Goal: Information Seeking & Learning: Learn about a topic

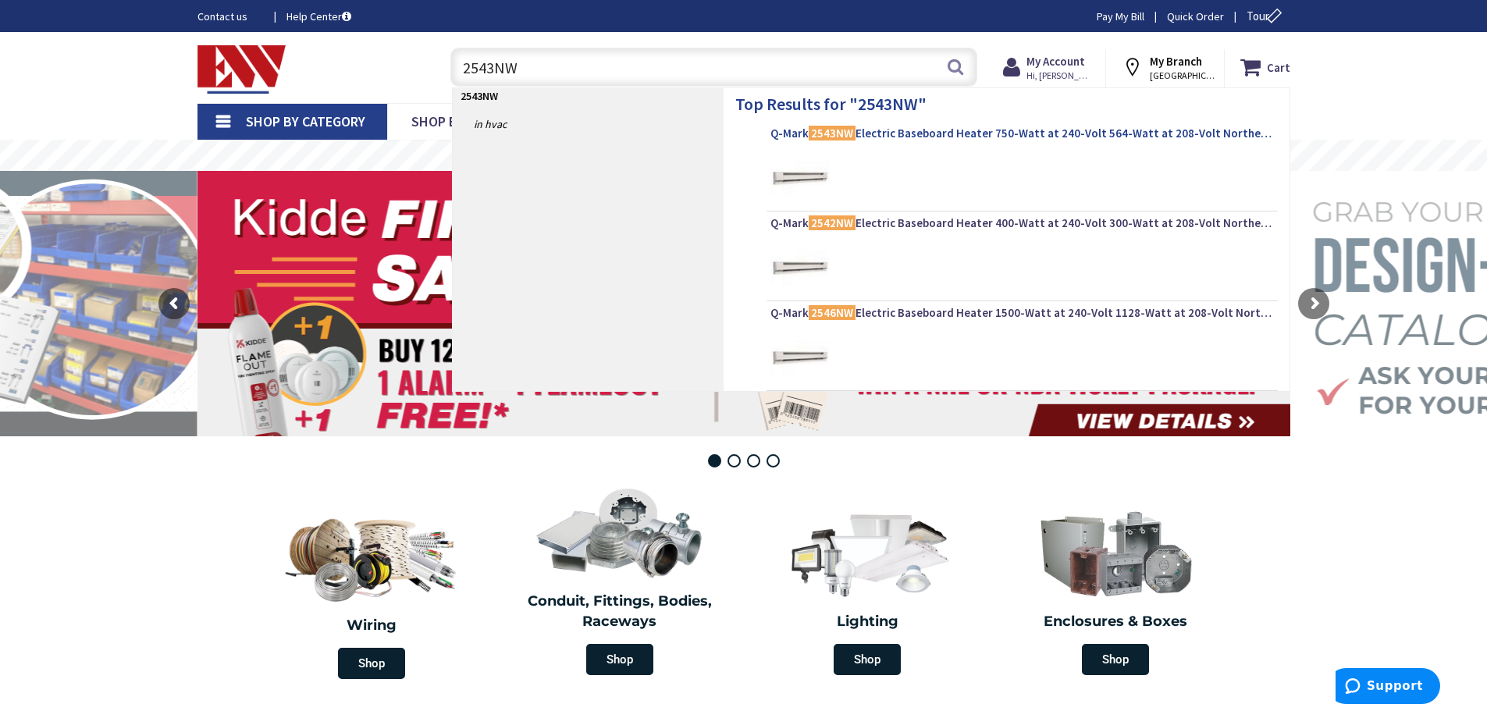
type input "2543NW"
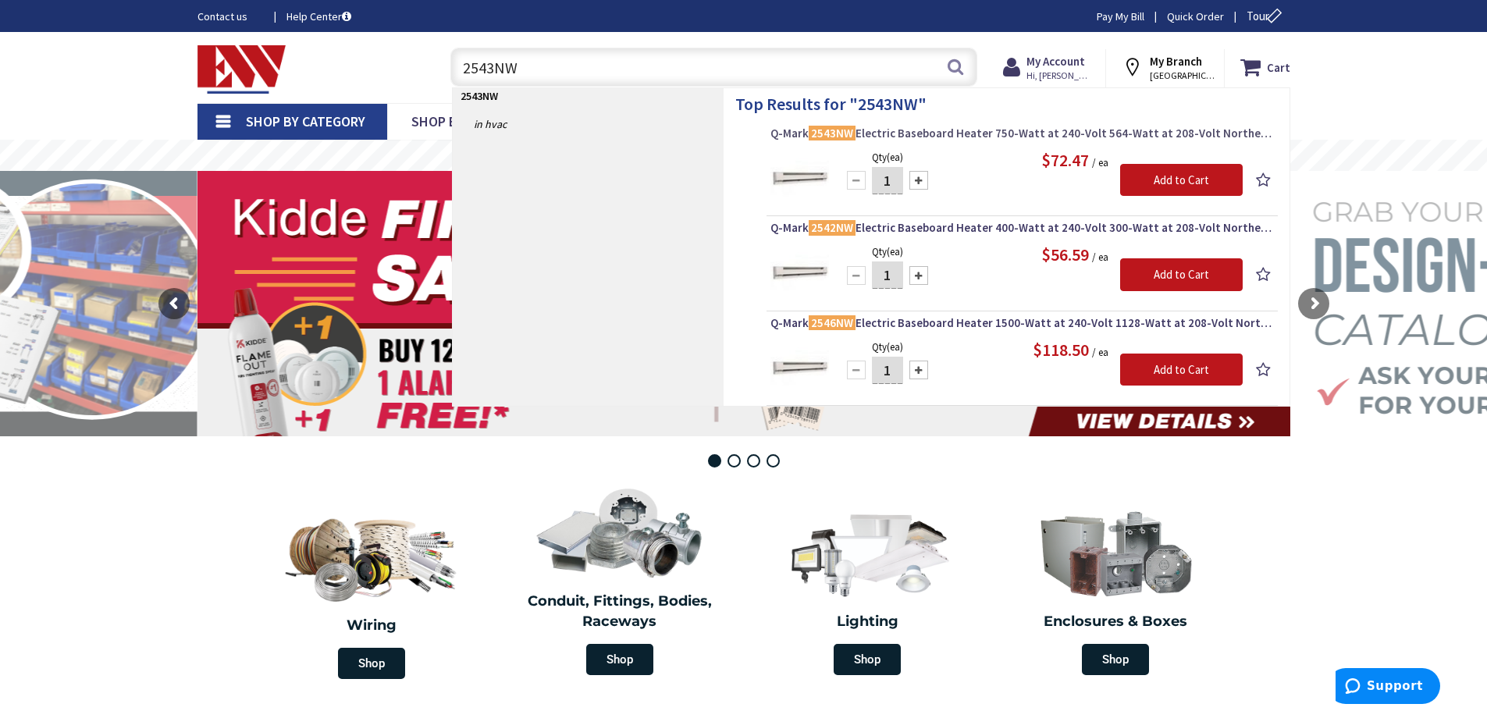
click at [942, 134] on span "Q-Mark 2543NW Electric Baseboard Heater 750-Watt at 240-Volt 564-Watt at 208-Vo…" at bounding box center [1023, 134] width 504 height 16
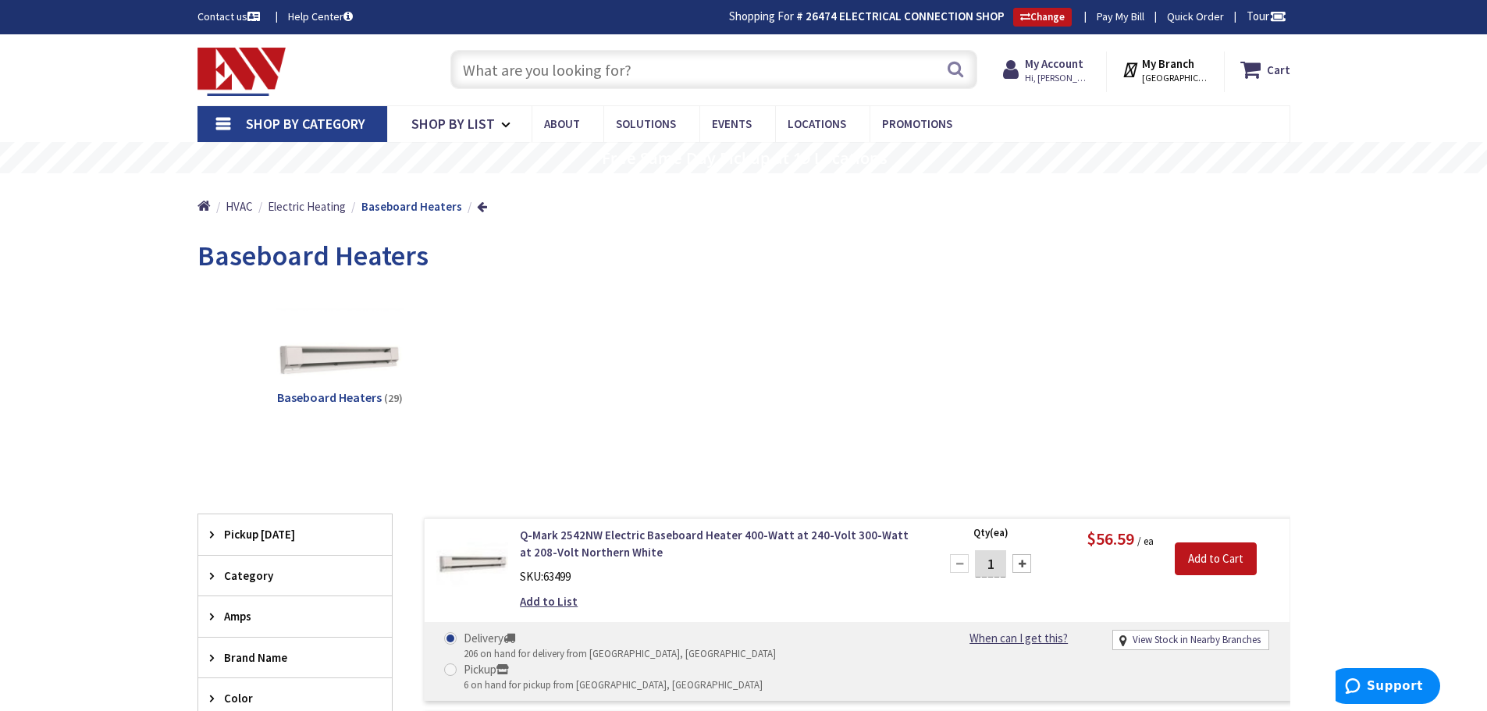
click at [535, 70] on input "text" at bounding box center [713, 69] width 527 height 39
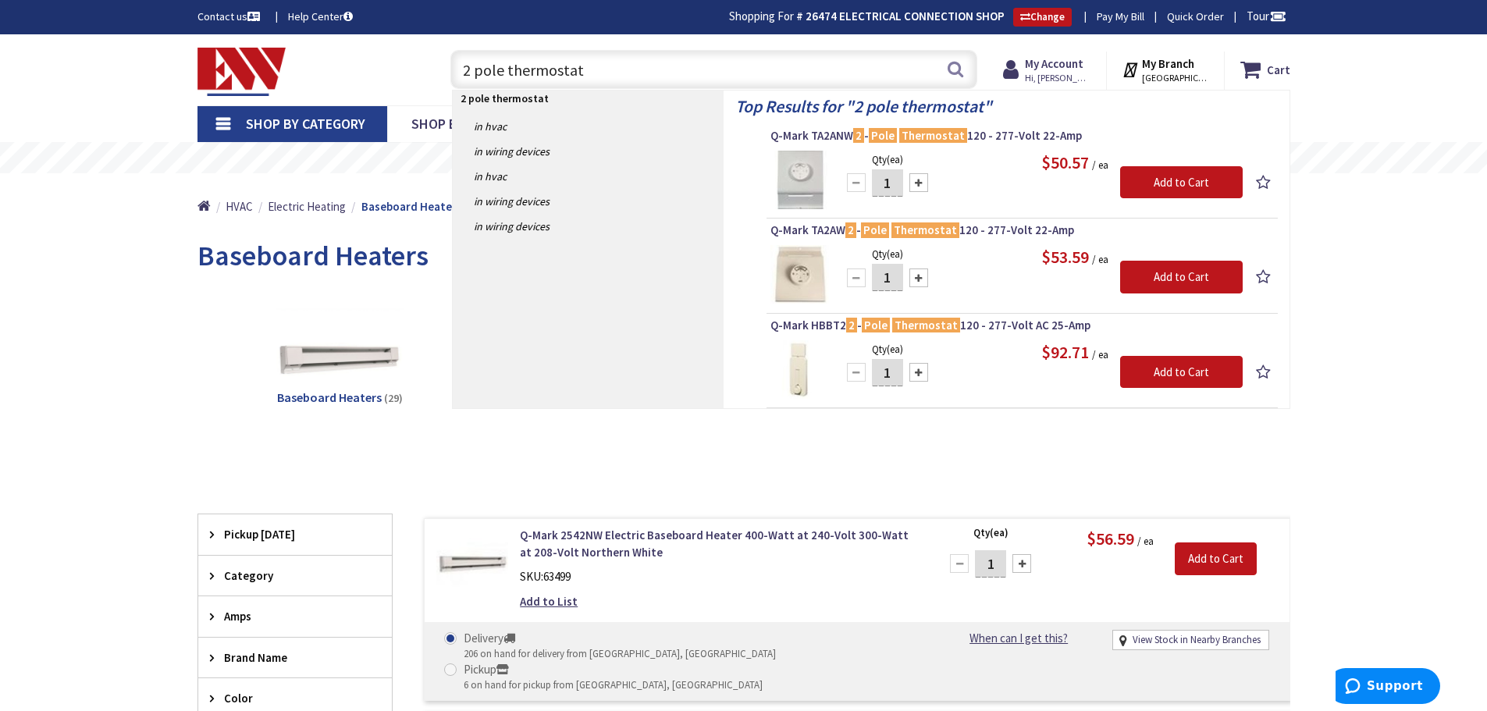
type input "2 pole thermostat"
